Goal: Navigation & Orientation: Find specific page/section

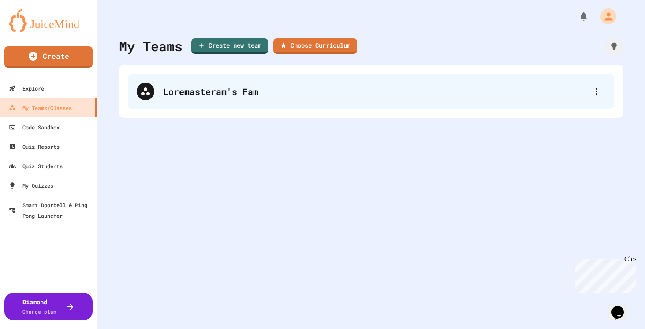
click at [221, 102] on div "Loremasteram's Fam" at bounding box center [371, 91] width 486 height 35
